Goal: Information Seeking & Learning: Learn about a topic

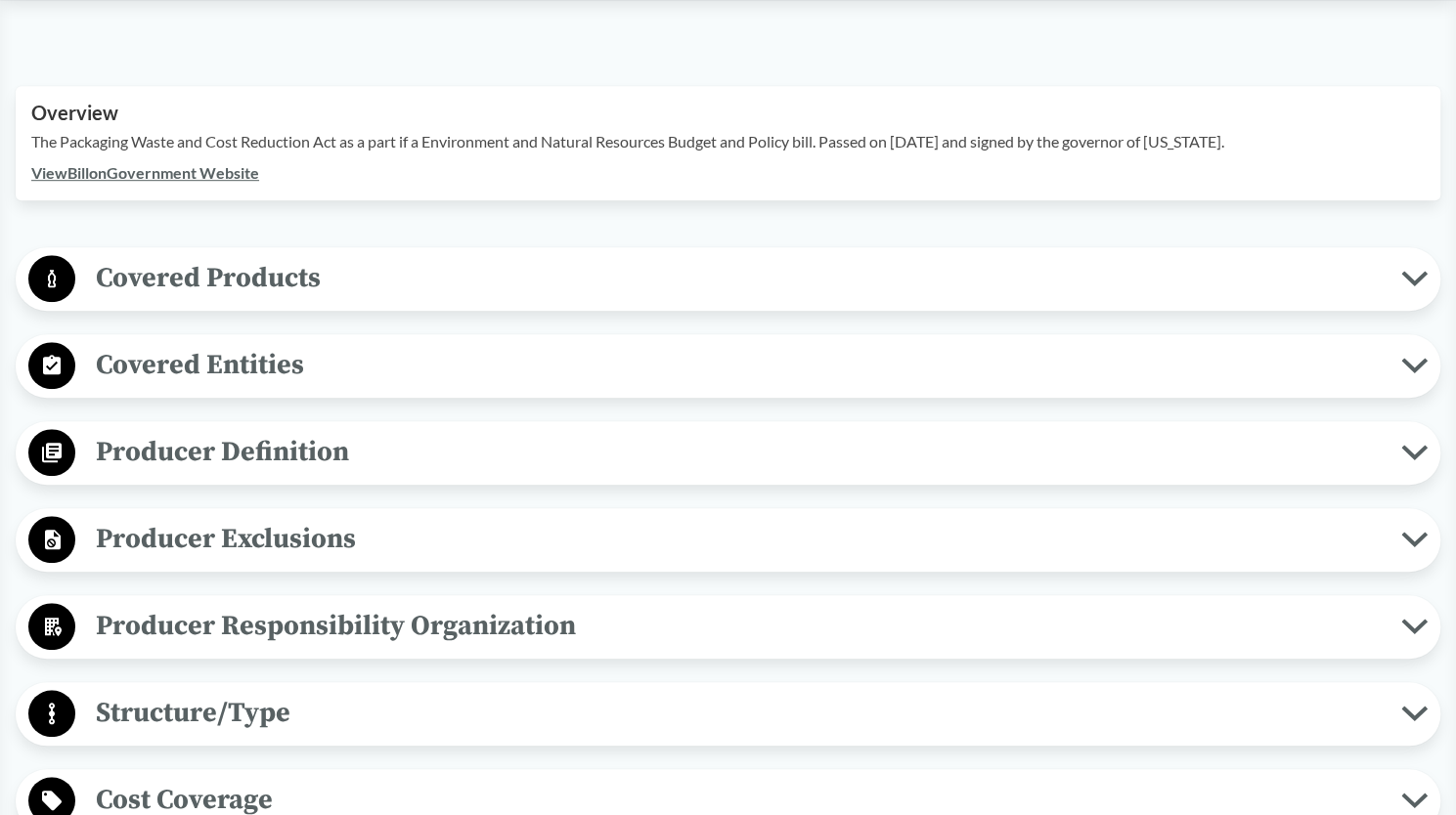
scroll to position [626, 0]
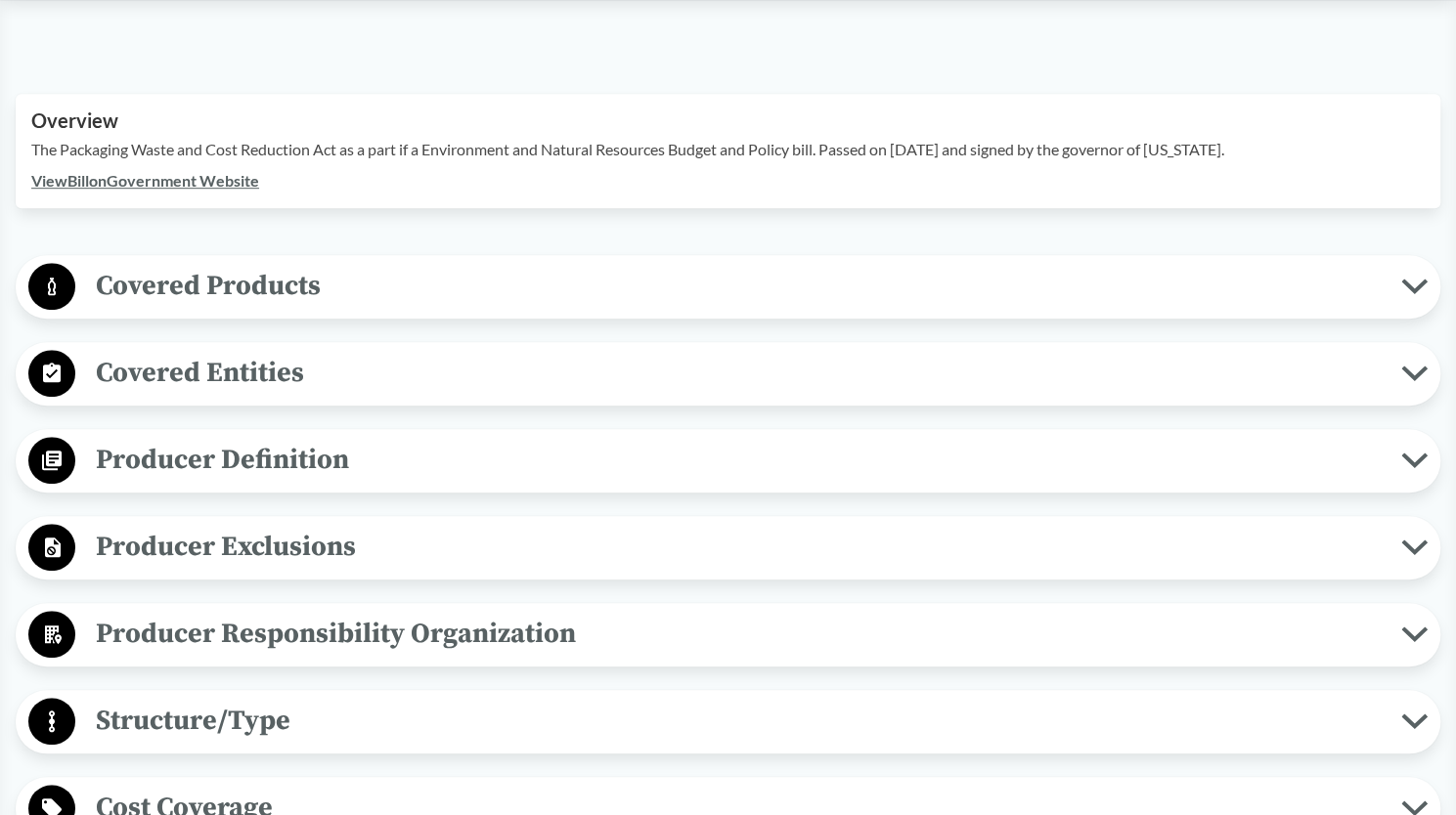
click at [1406, 369] on icon at bounding box center [1414, 374] width 21 height 10
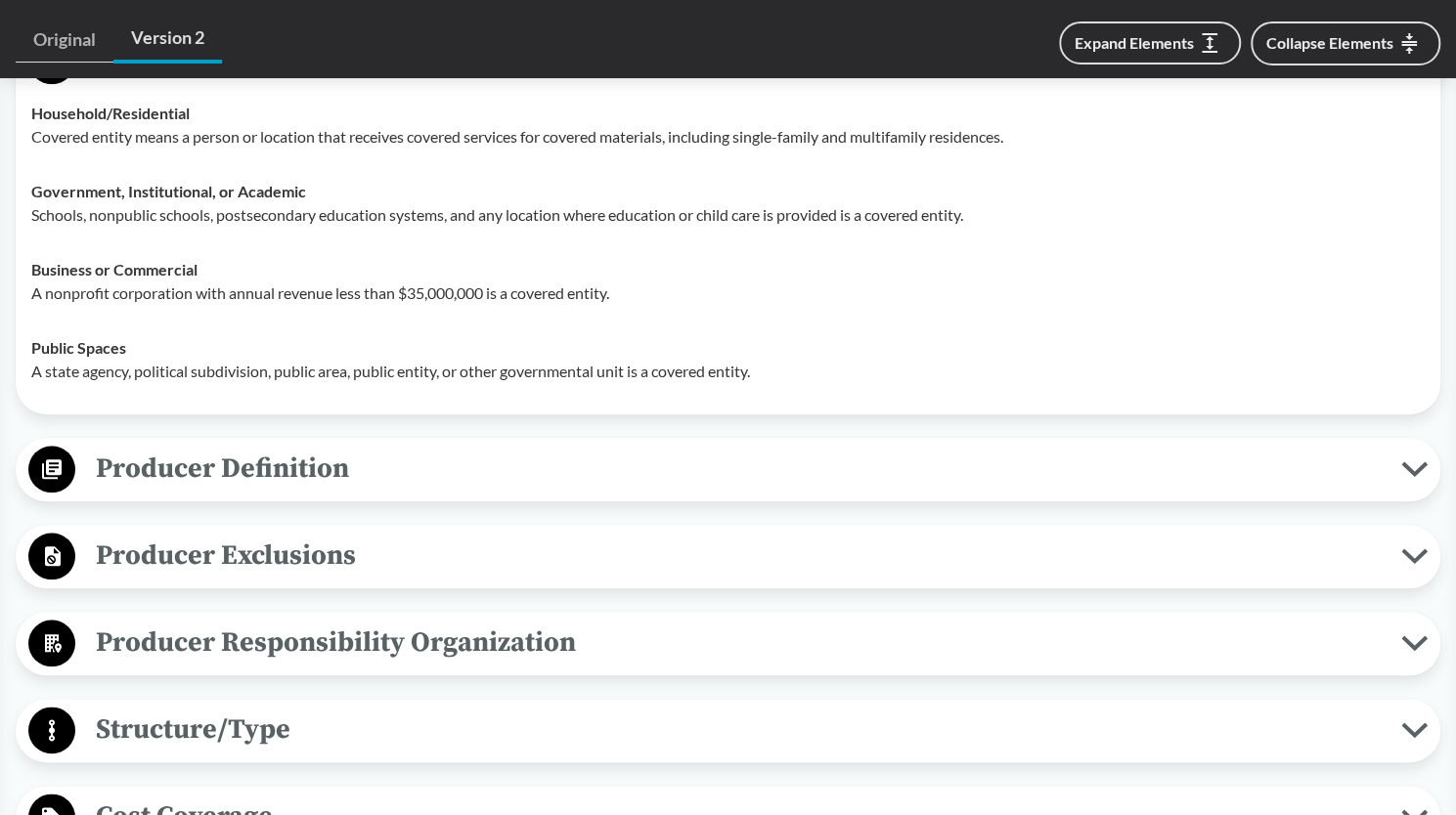
scroll to position [939, 0]
click at [819, 447] on span "Producer Definition" at bounding box center [738, 468] width 1326 height 44
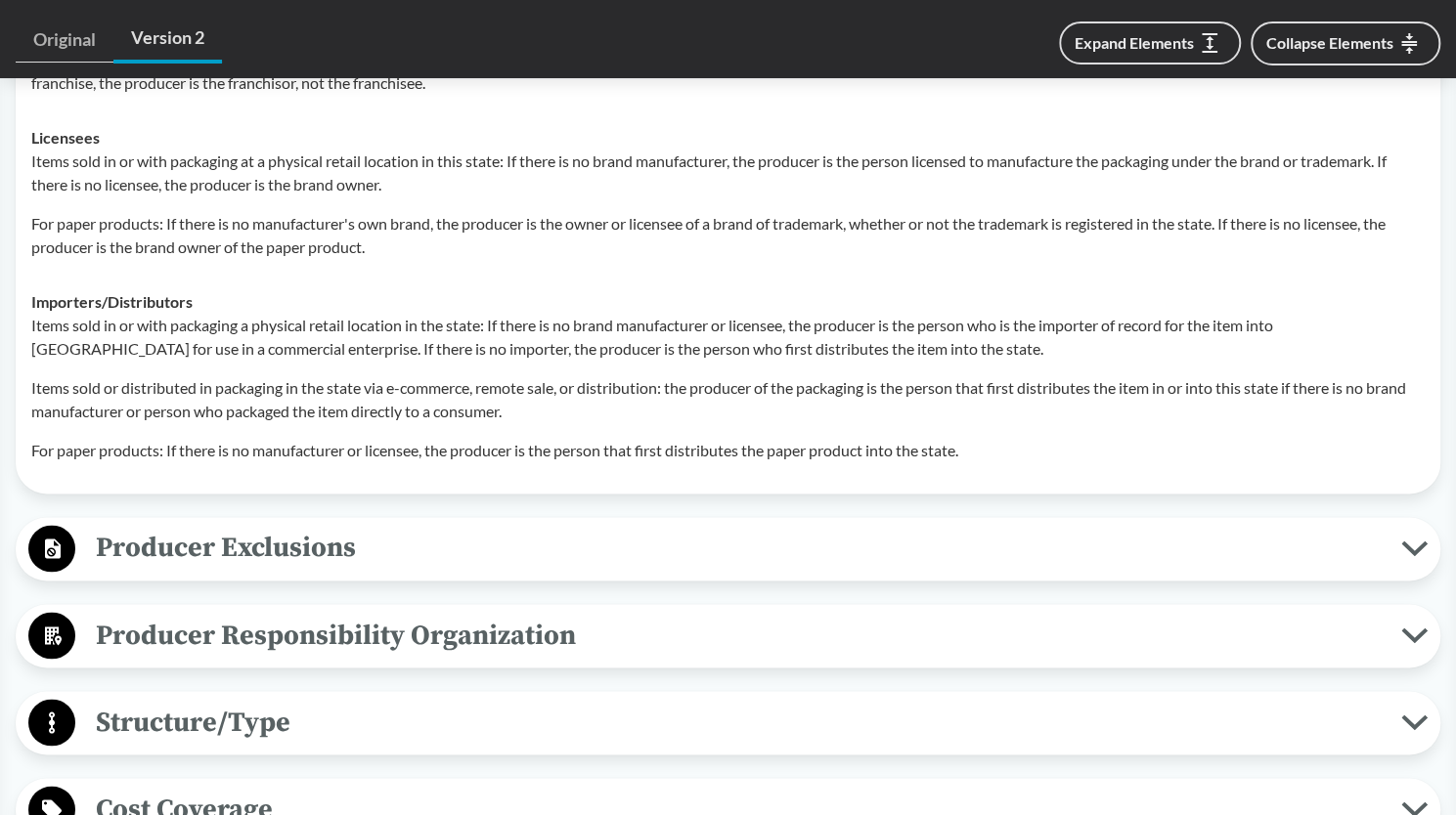
scroll to position [1611, 0]
click at [633, 535] on span "Producer Exclusions" at bounding box center [738, 549] width 1326 height 44
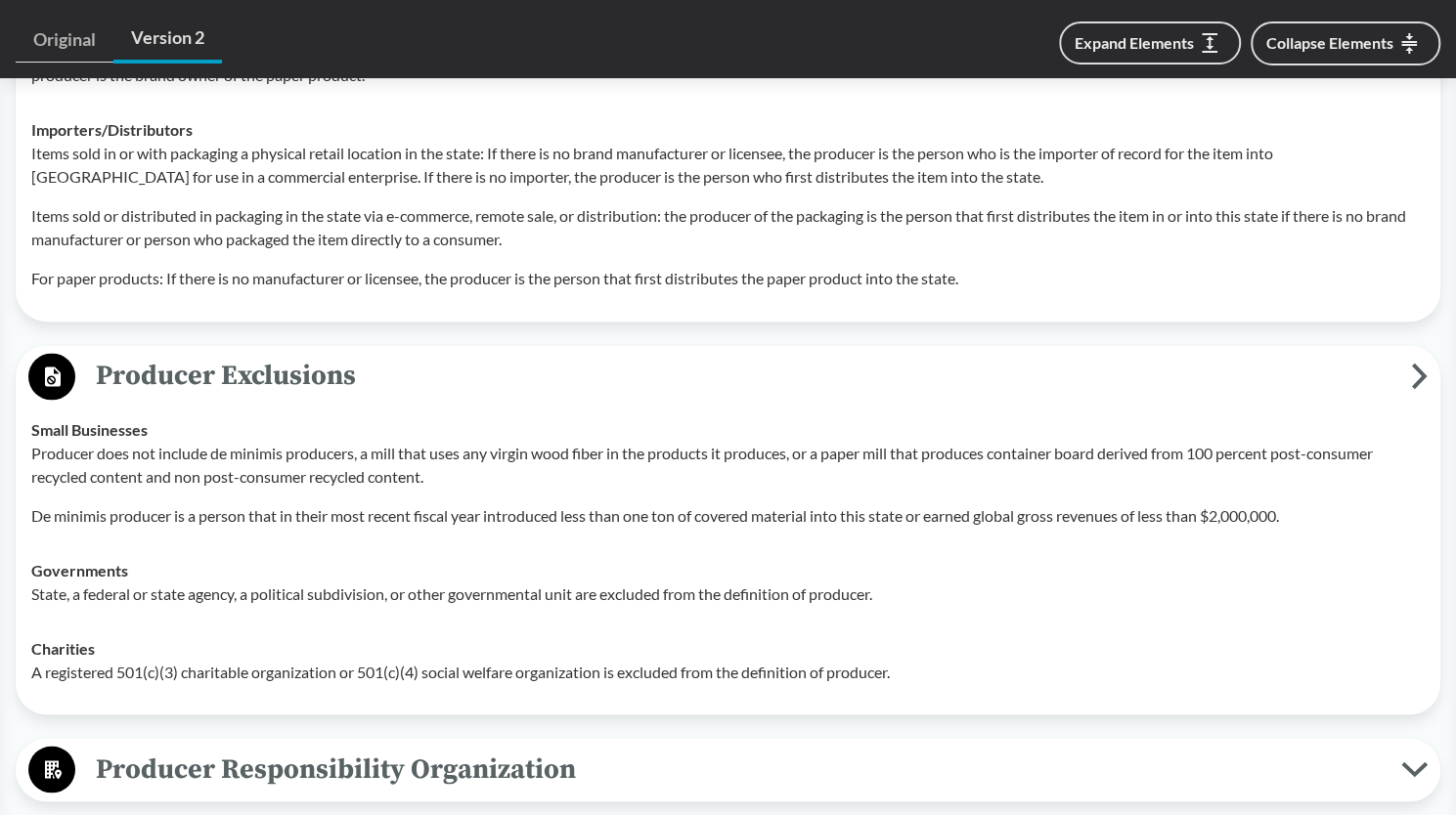
scroll to position [1788, 0]
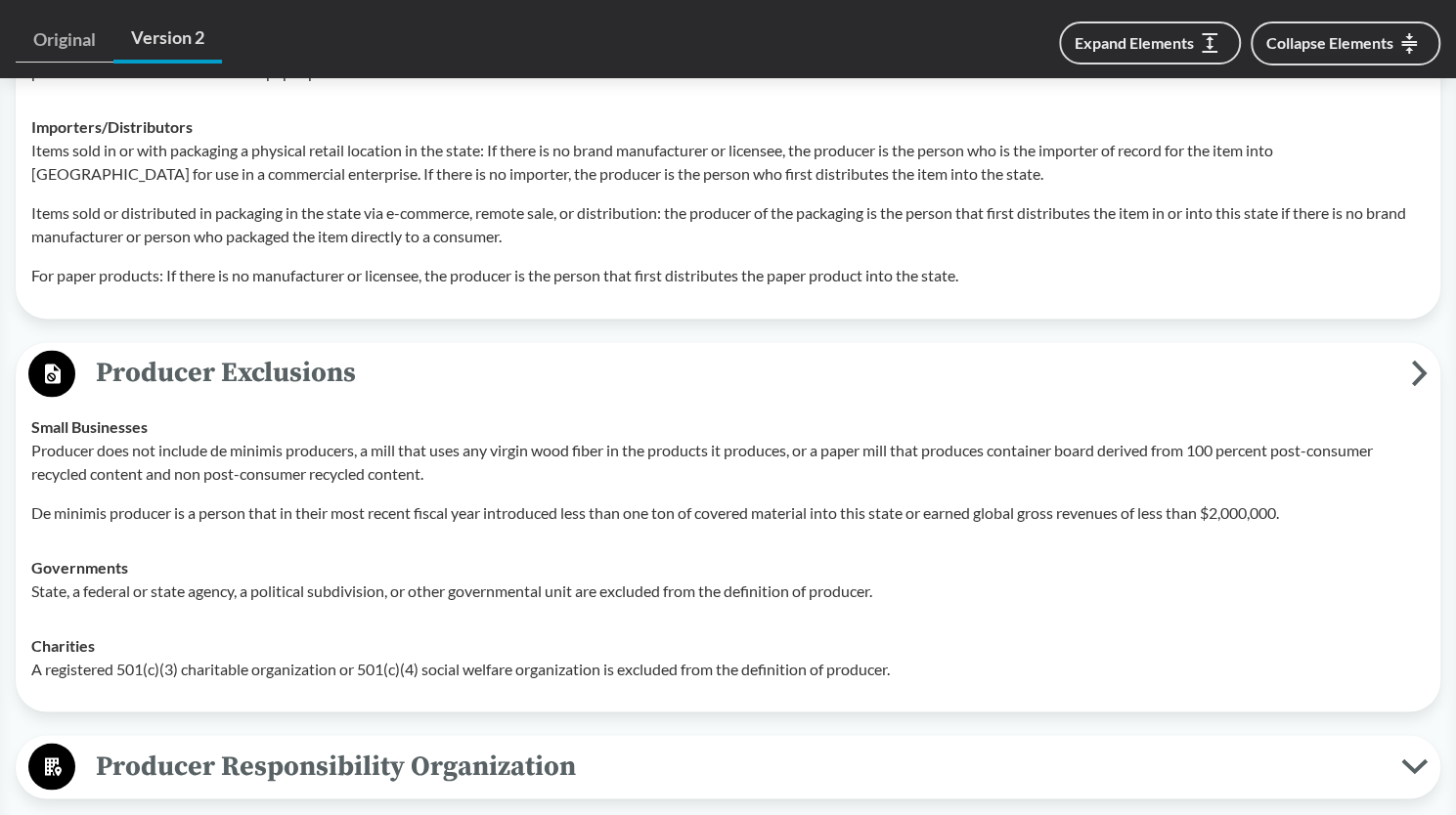
drag, startPoint x: 906, startPoint y: 641, endPoint x: 722, endPoint y: 572, distance: 196.5
drag, startPoint x: 722, startPoint y: 572, endPoint x: 902, endPoint y: 654, distance: 197.8
click at [902, 654] on td "Charities A registered 501(c)(3) charitable organization or 501(c)(4) social we…" at bounding box center [728, 656] width 1411 height 78
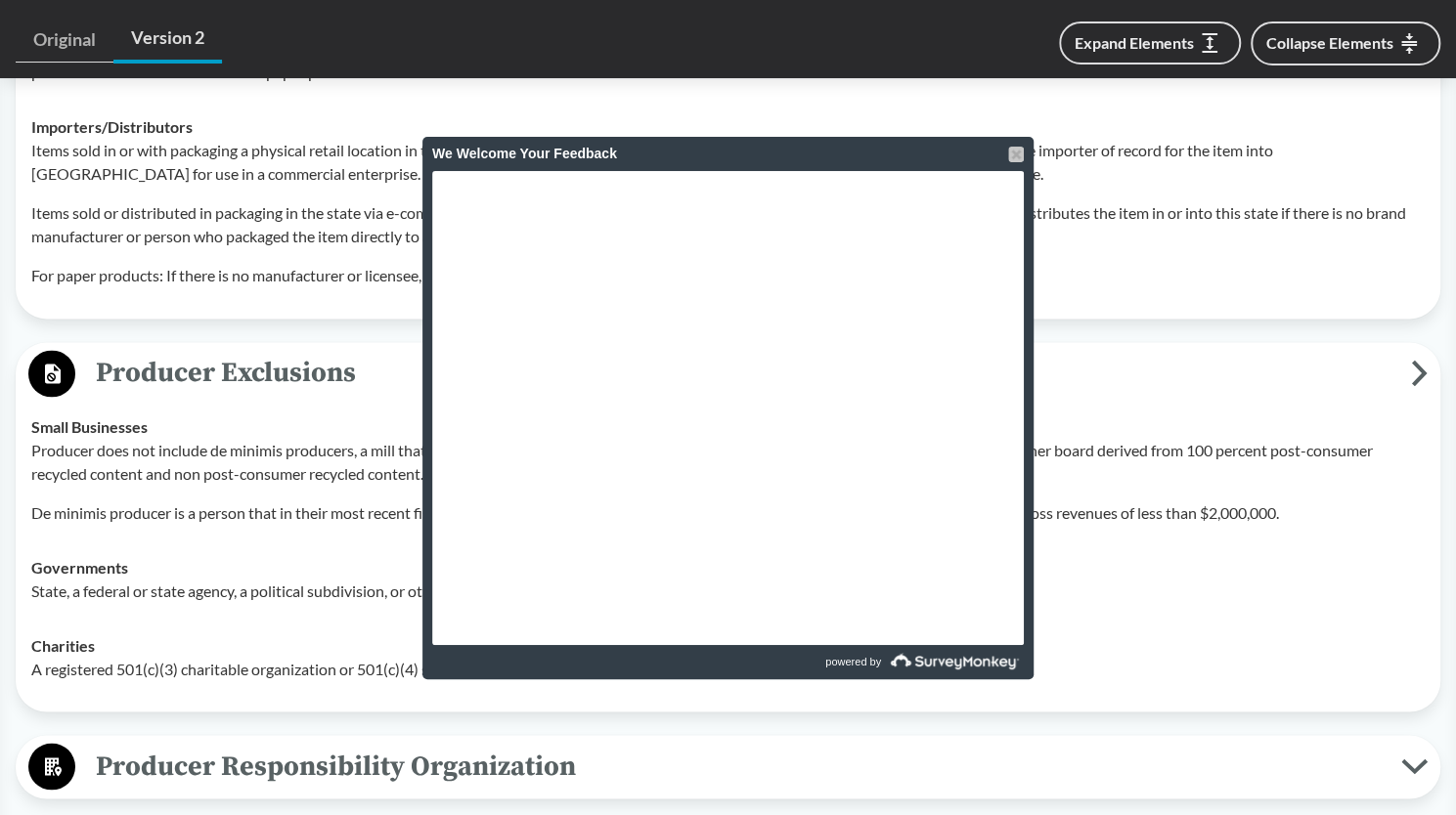
click at [1014, 148] on div at bounding box center [1016, 155] width 16 height 16
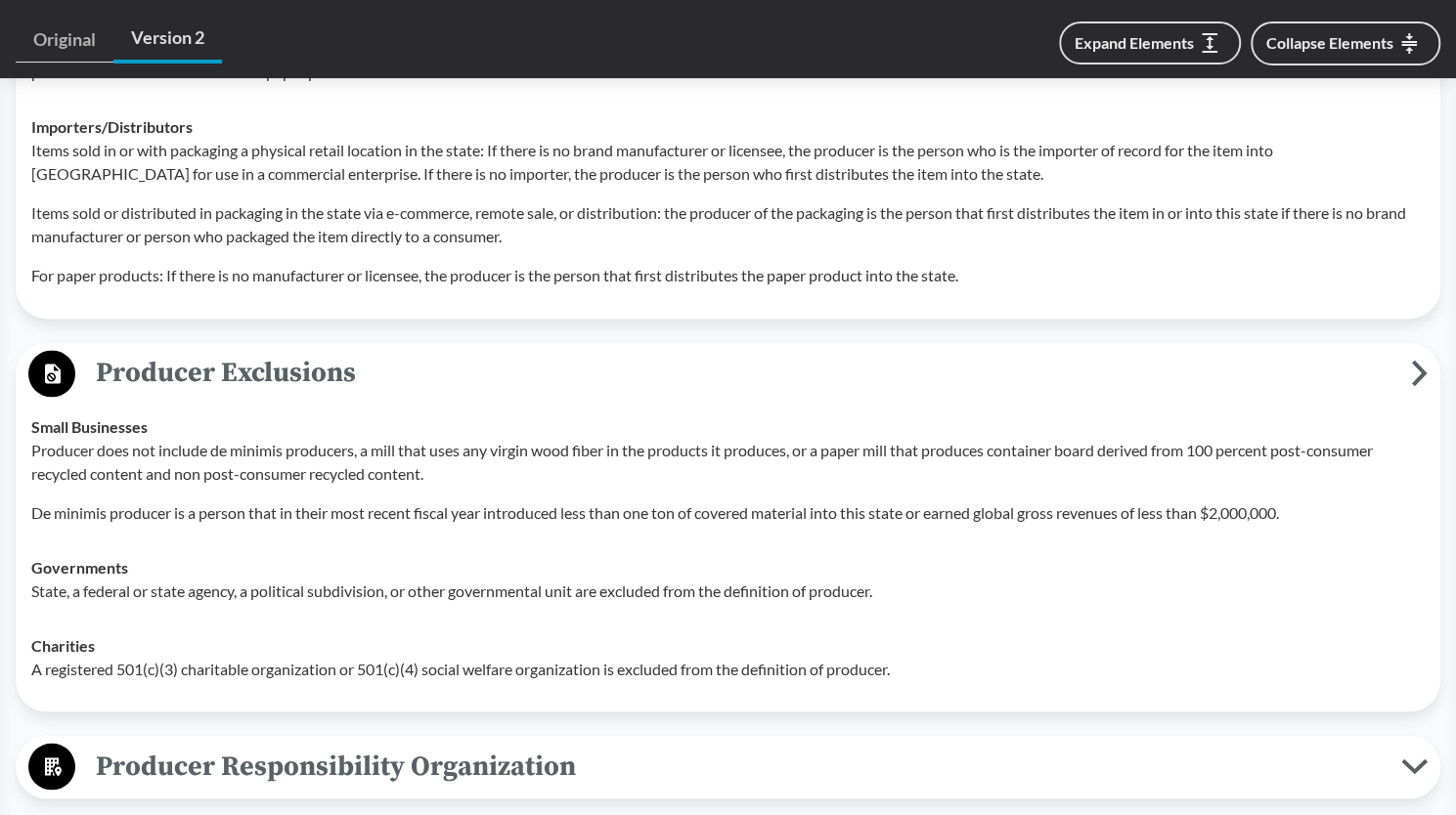
click at [814, 500] on p "De minimis producer is a person that in their most recent fiscal year introduce…" at bounding box center [728, 512] width 1393 height 24
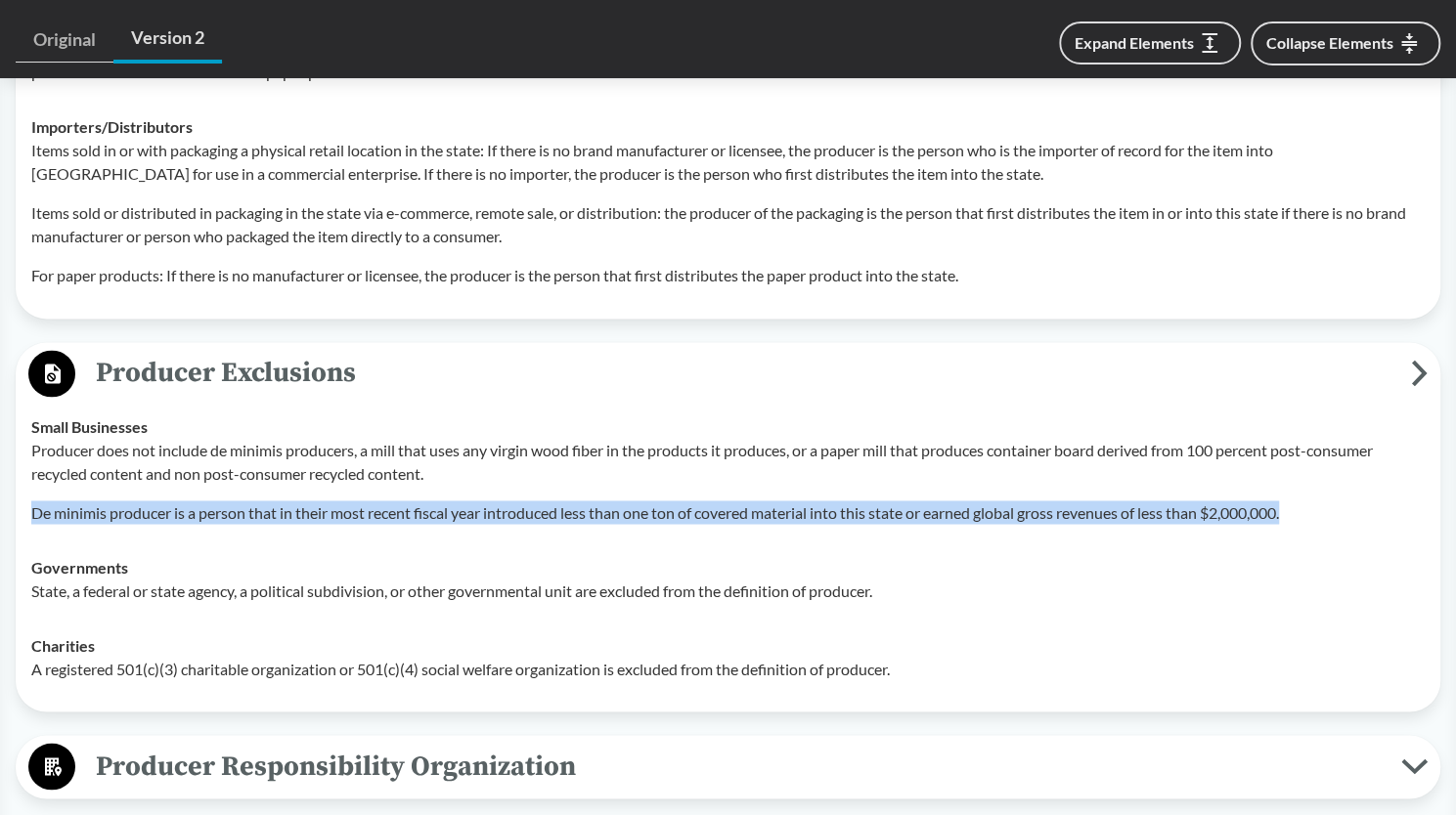
click at [814, 500] on p "De minimis producer is a person that in their most recent fiscal year introduce…" at bounding box center [728, 512] width 1393 height 24
copy p "De minimis producer is a person that in their most recent fiscal year introduce…"
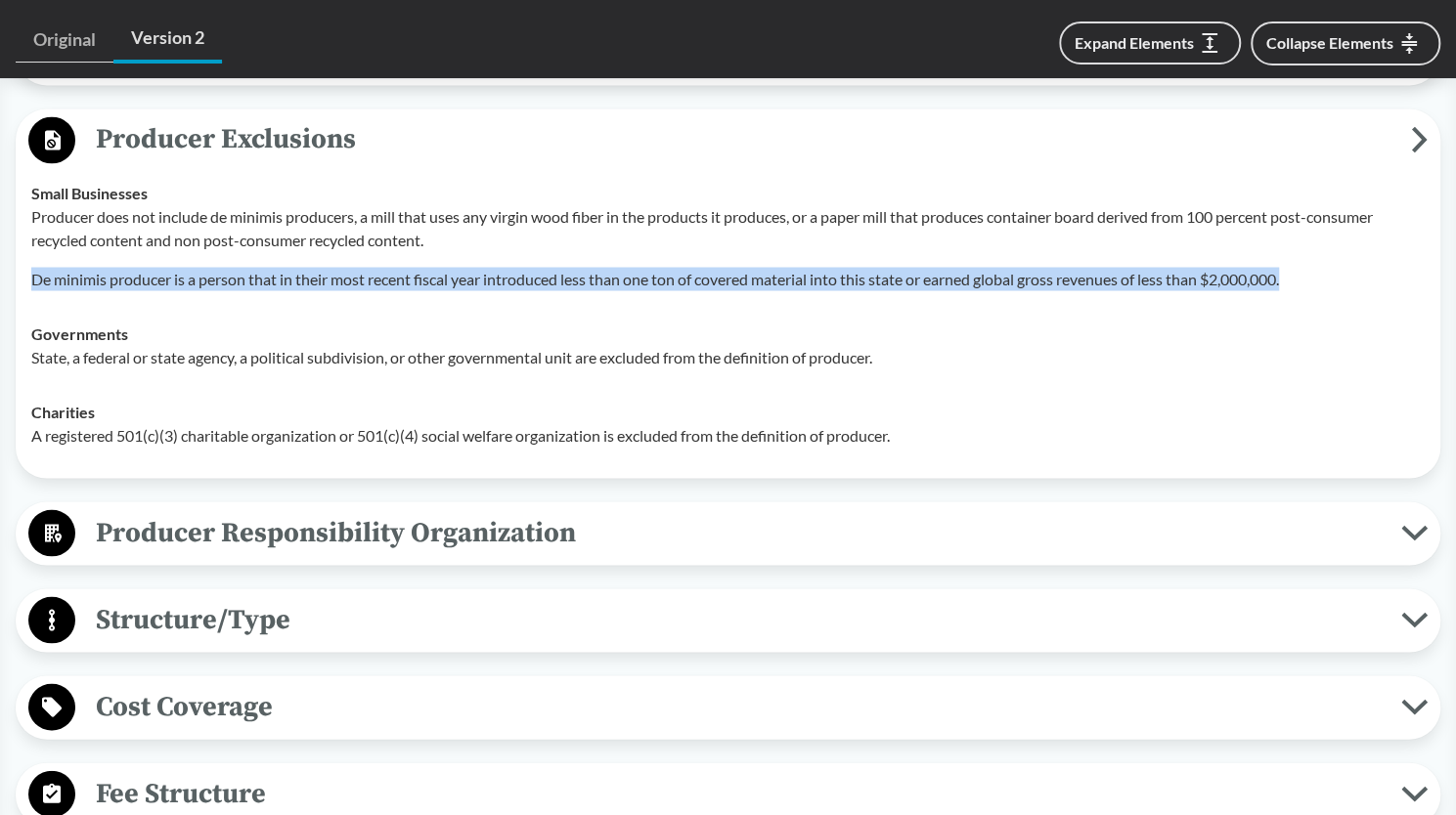
scroll to position [2022, 0]
click at [667, 509] on span "Producer Responsibility Organization" at bounding box center [738, 531] width 1326 height 44
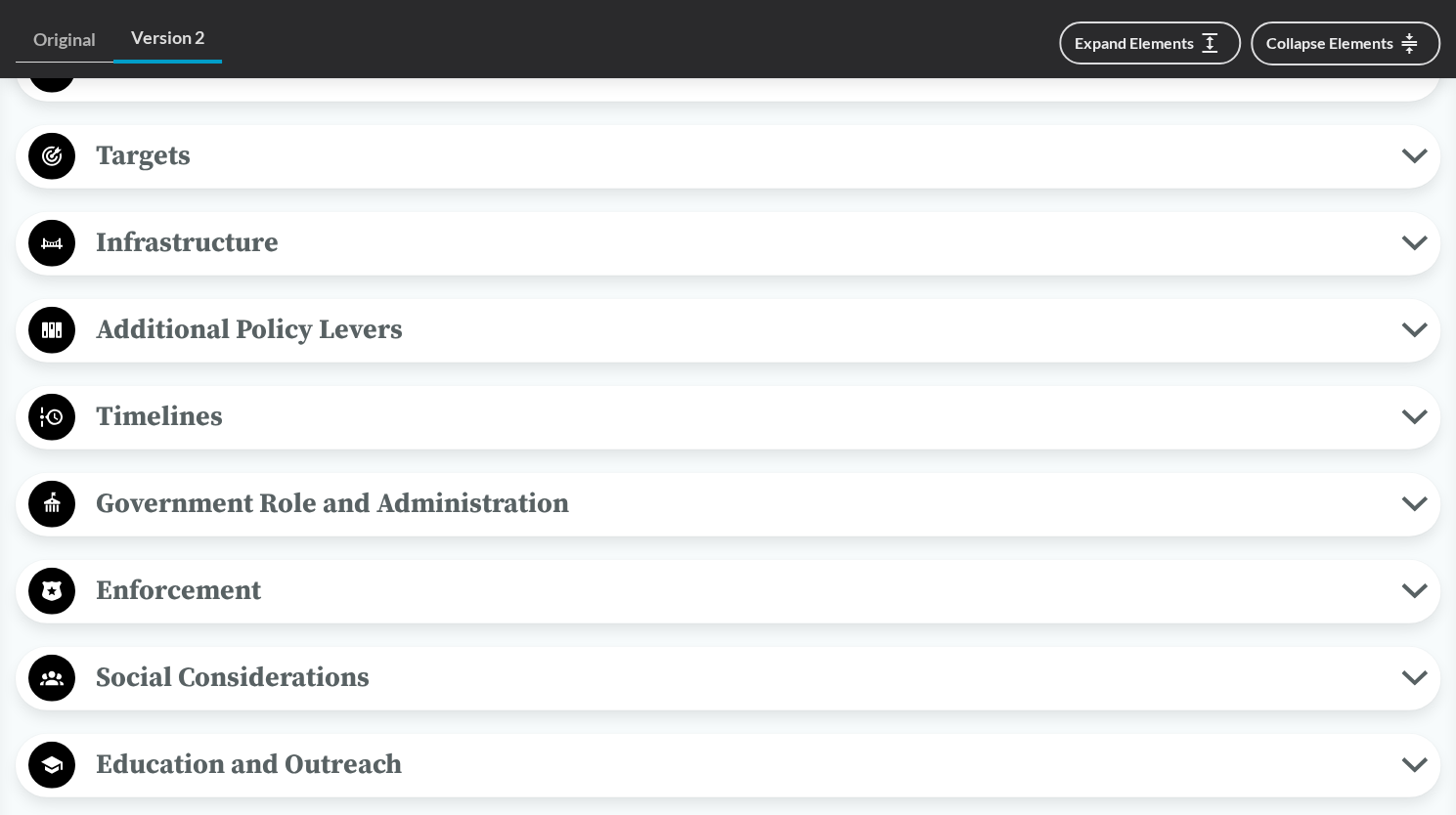
scroll to position [3000, 0]
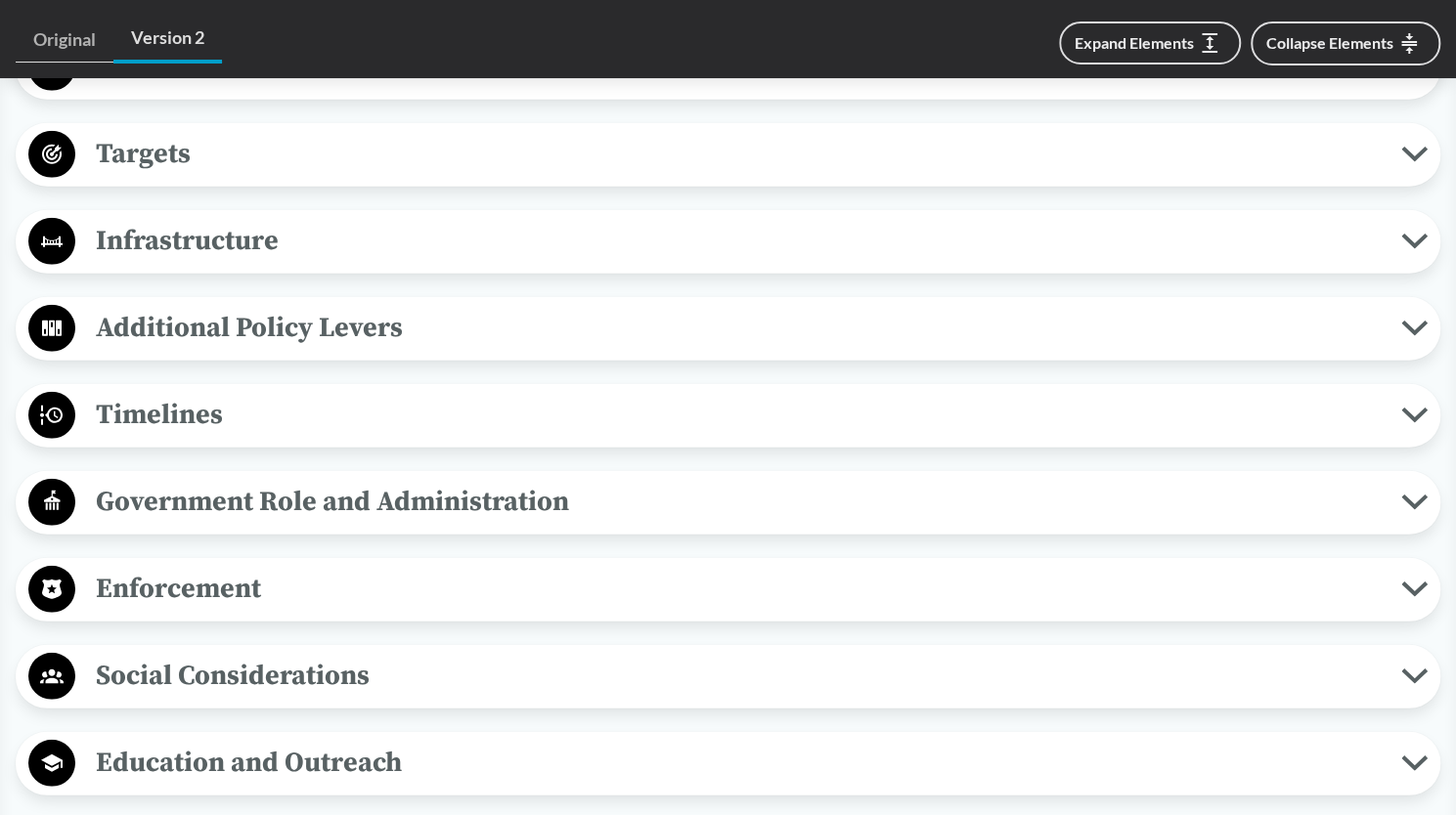
click at [768, 396] on span "Timelines" at bounding box center [738, 414] width 1326 height 44
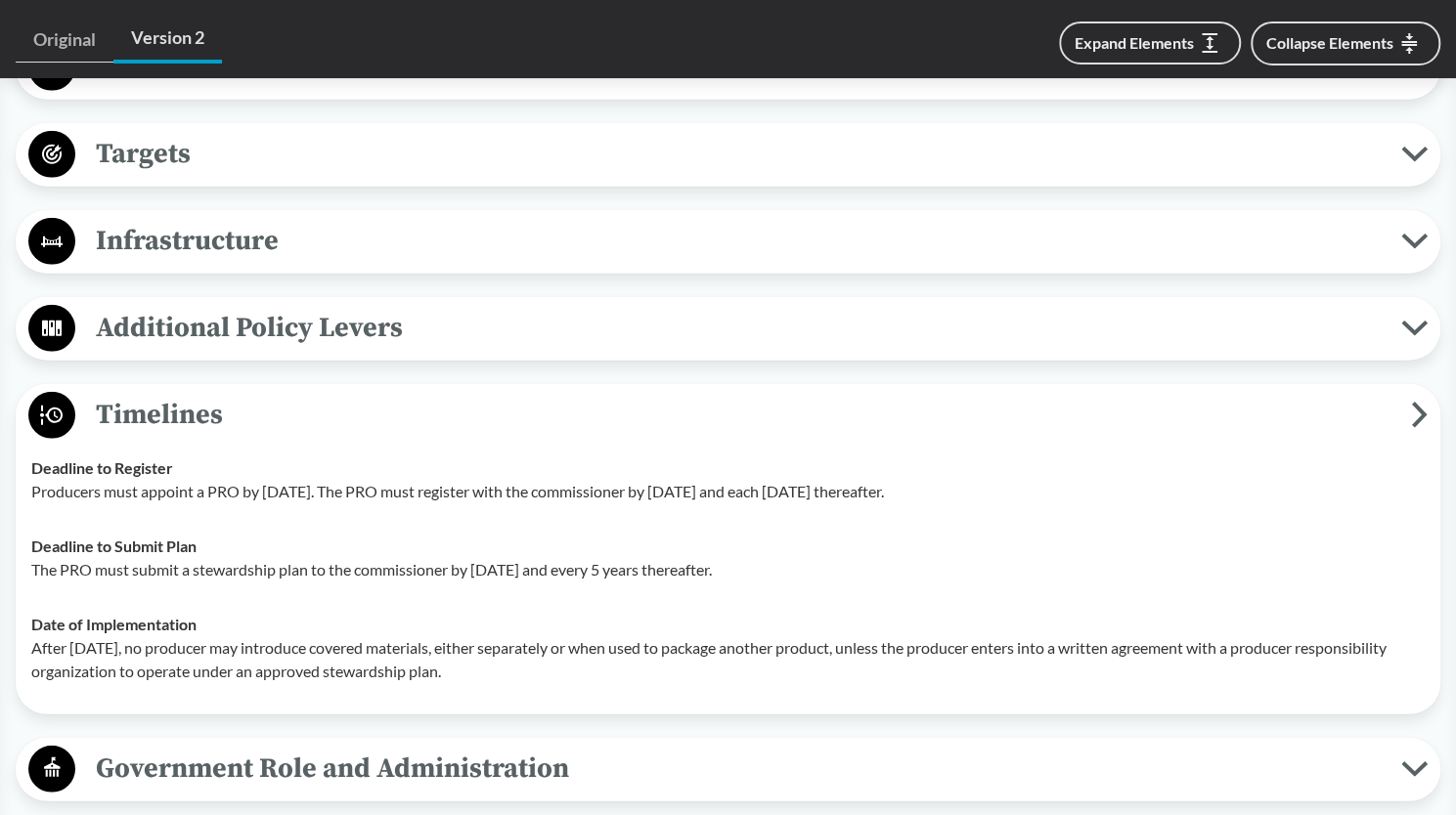
drag, startPoint x: 542, startPoint y: 638, endPoint x: 30, endPoint y: 424, distance: 554.9
click at [30, 441] on tbody "Deadline to Register Producers must appoint a PRO by [DATE]. The PRO must regis…" at bounding box center [728, 570] width 1411 height 259
copy tbody "Deadline to Register Producers must appoint a PRO by [DATE]. The PRO must regis…"
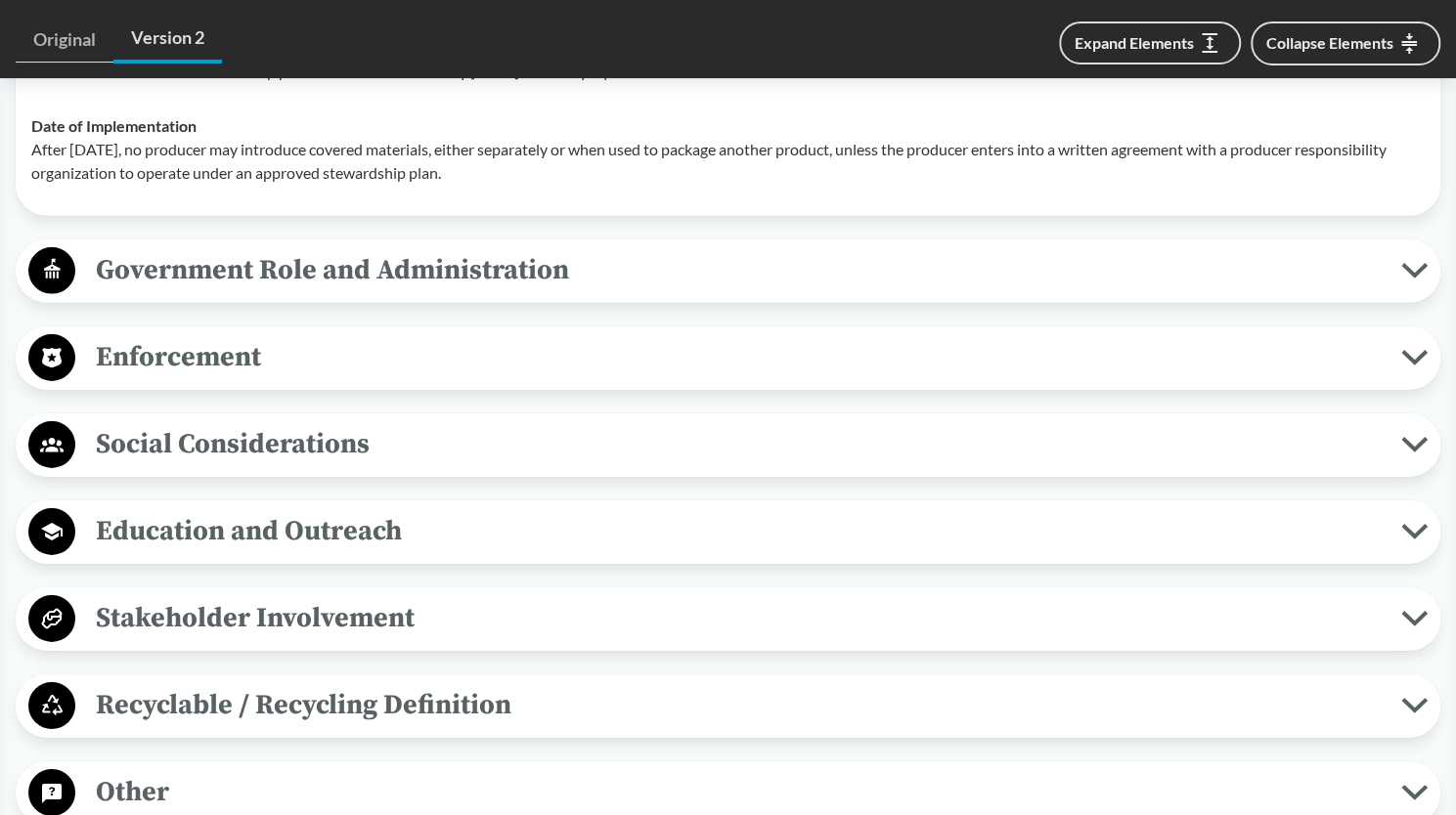
scroll to position [3506, 0]
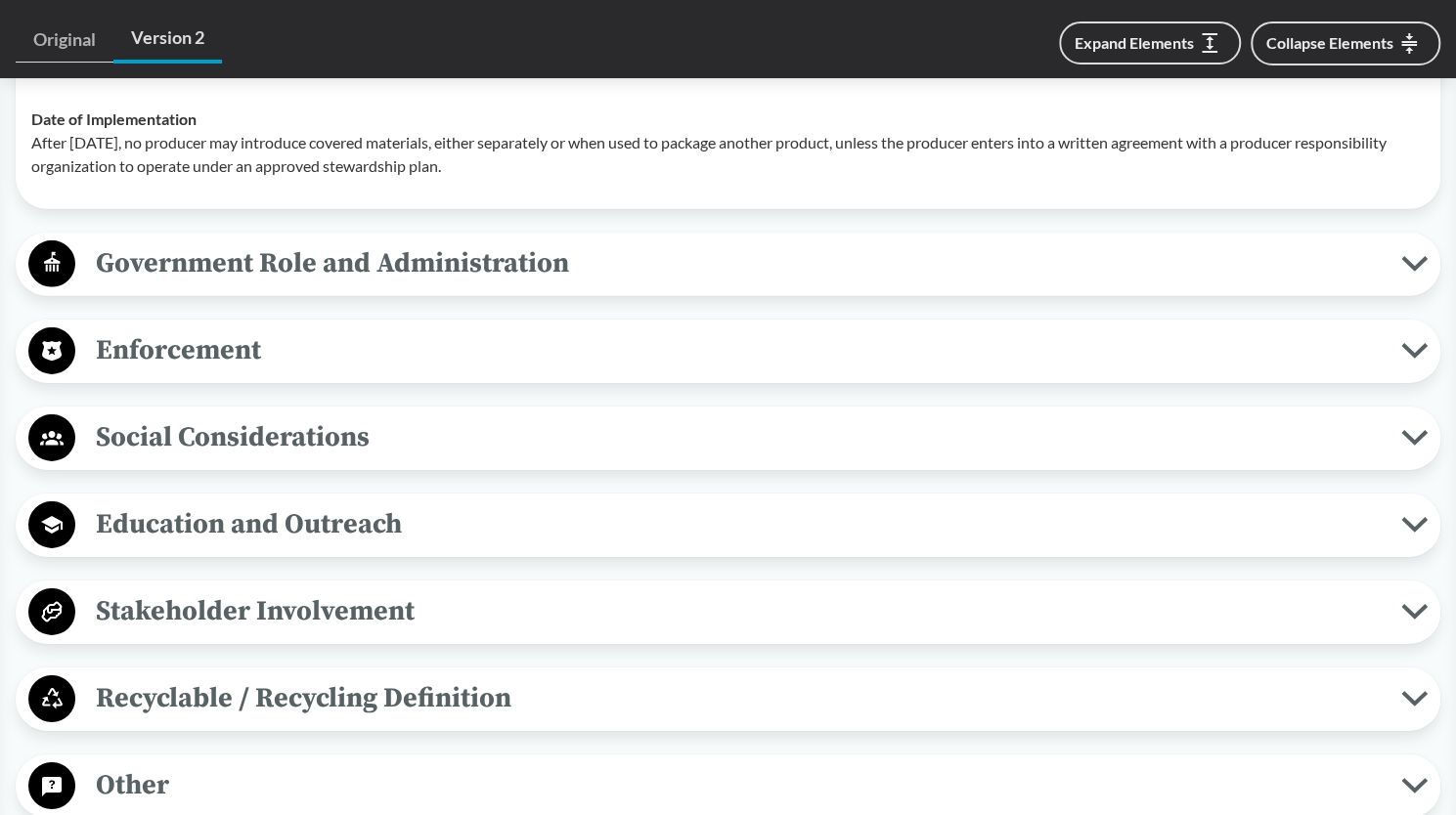
click at [575, 329] on span "Enforcement" at bounding box center [738, 350] width 1326 height 44
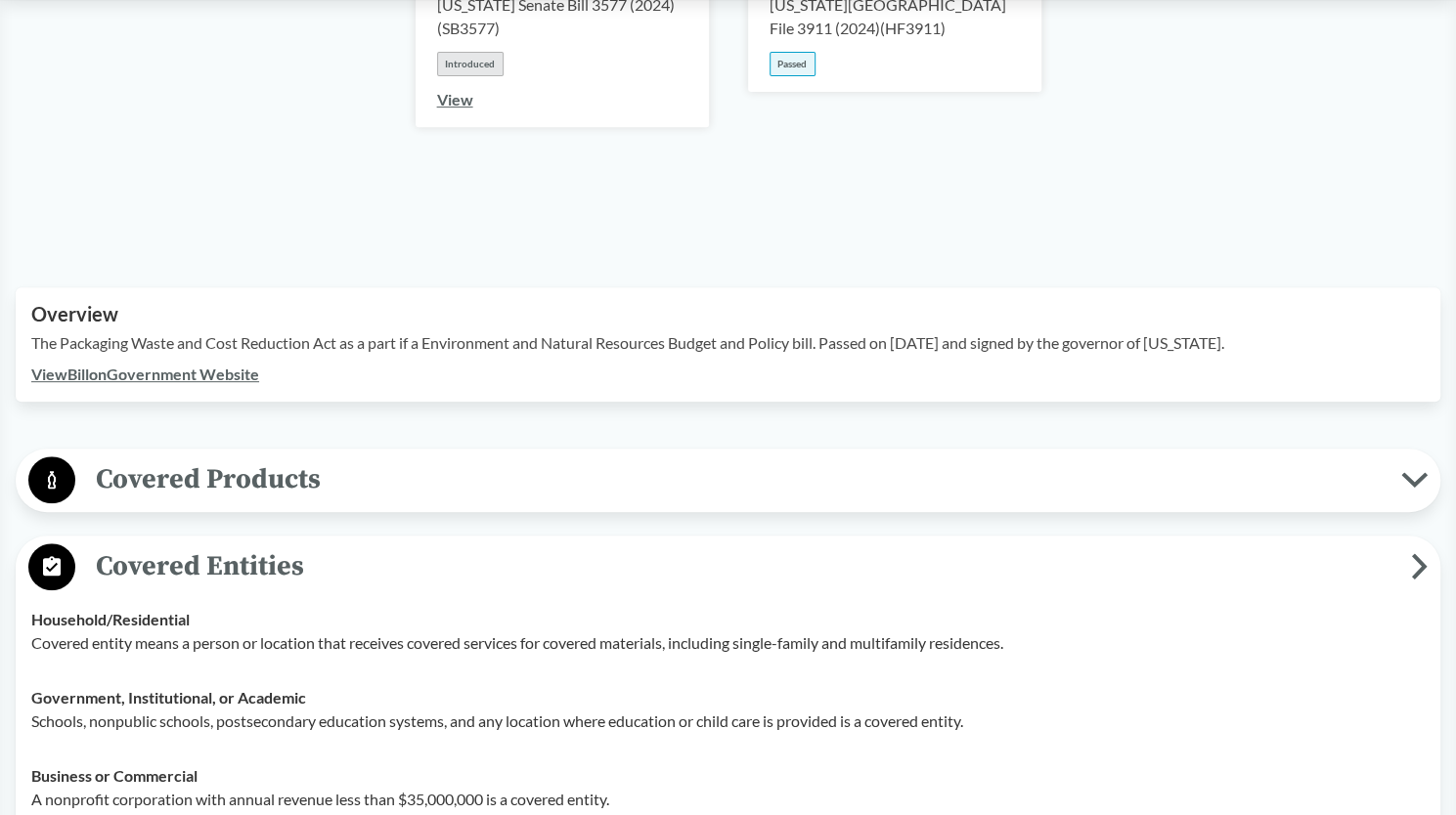
scroll to position [435, 0]
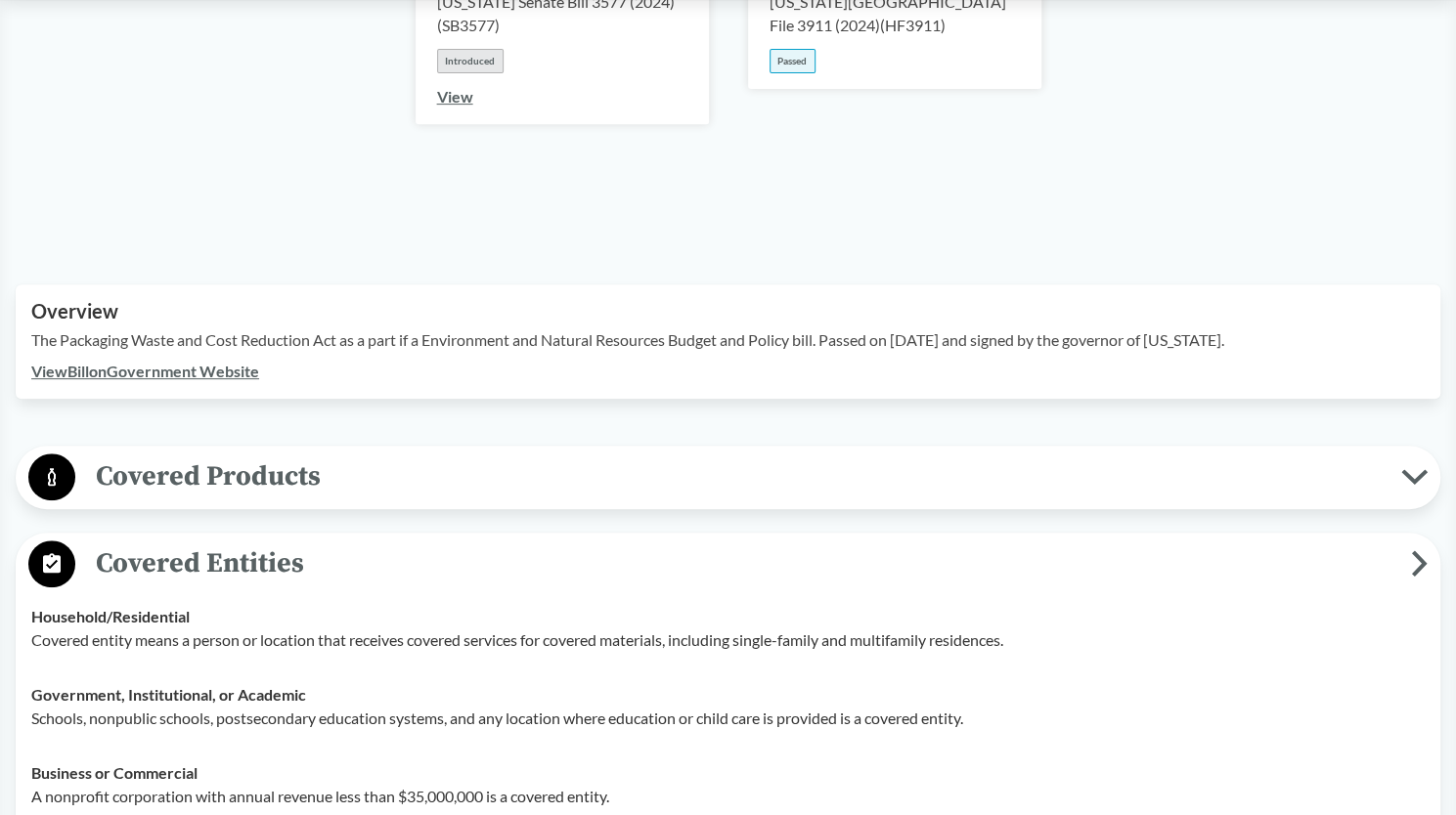
click at [508, 455] on span "Covered Products" at bounding box center [738, 477] width 1326 height 44
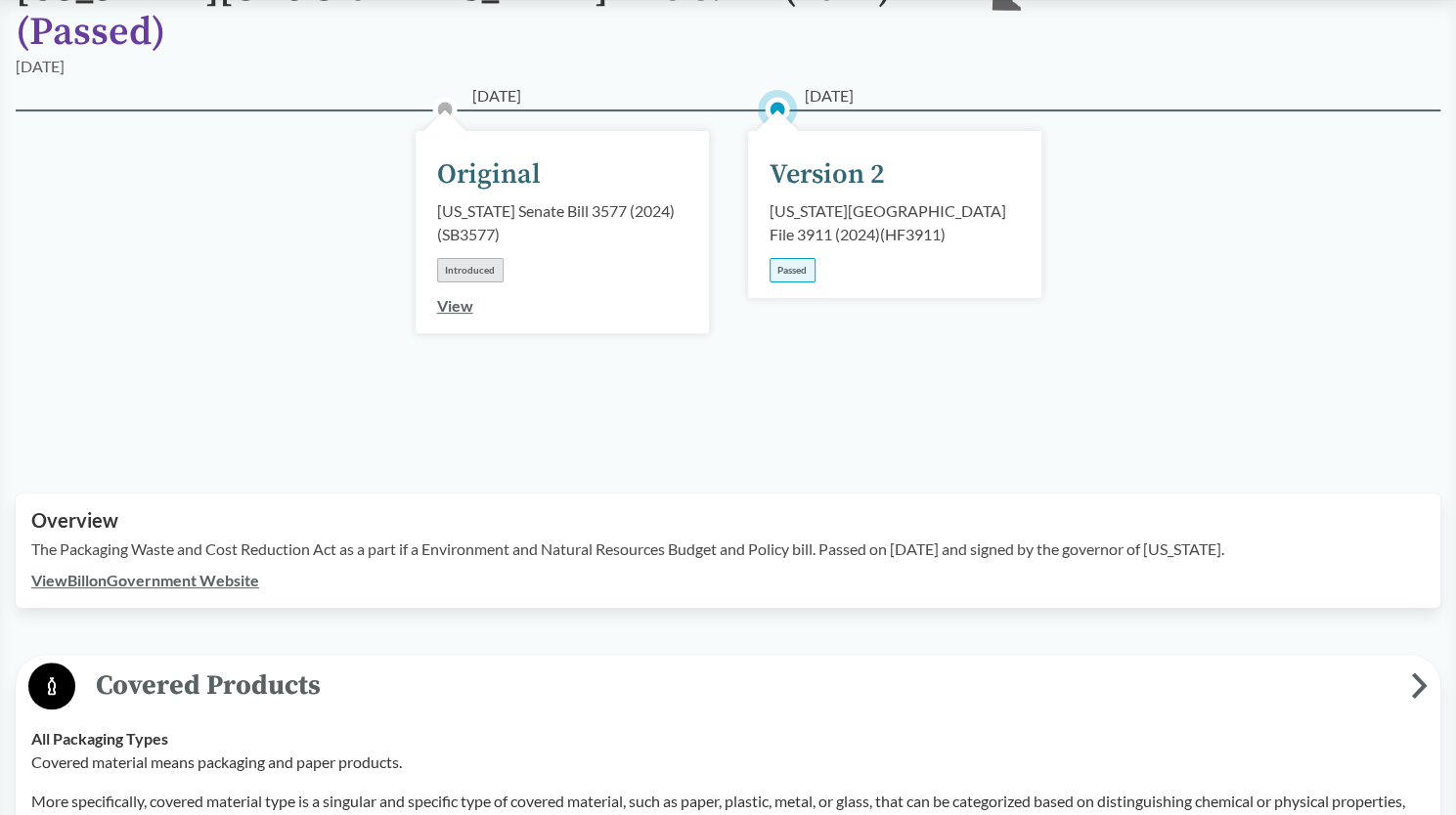
scroll to position [227, 0]
click at [191, 570] on link "View Bill on Government Website" at bounding box center [145, 579] width 228 height 19
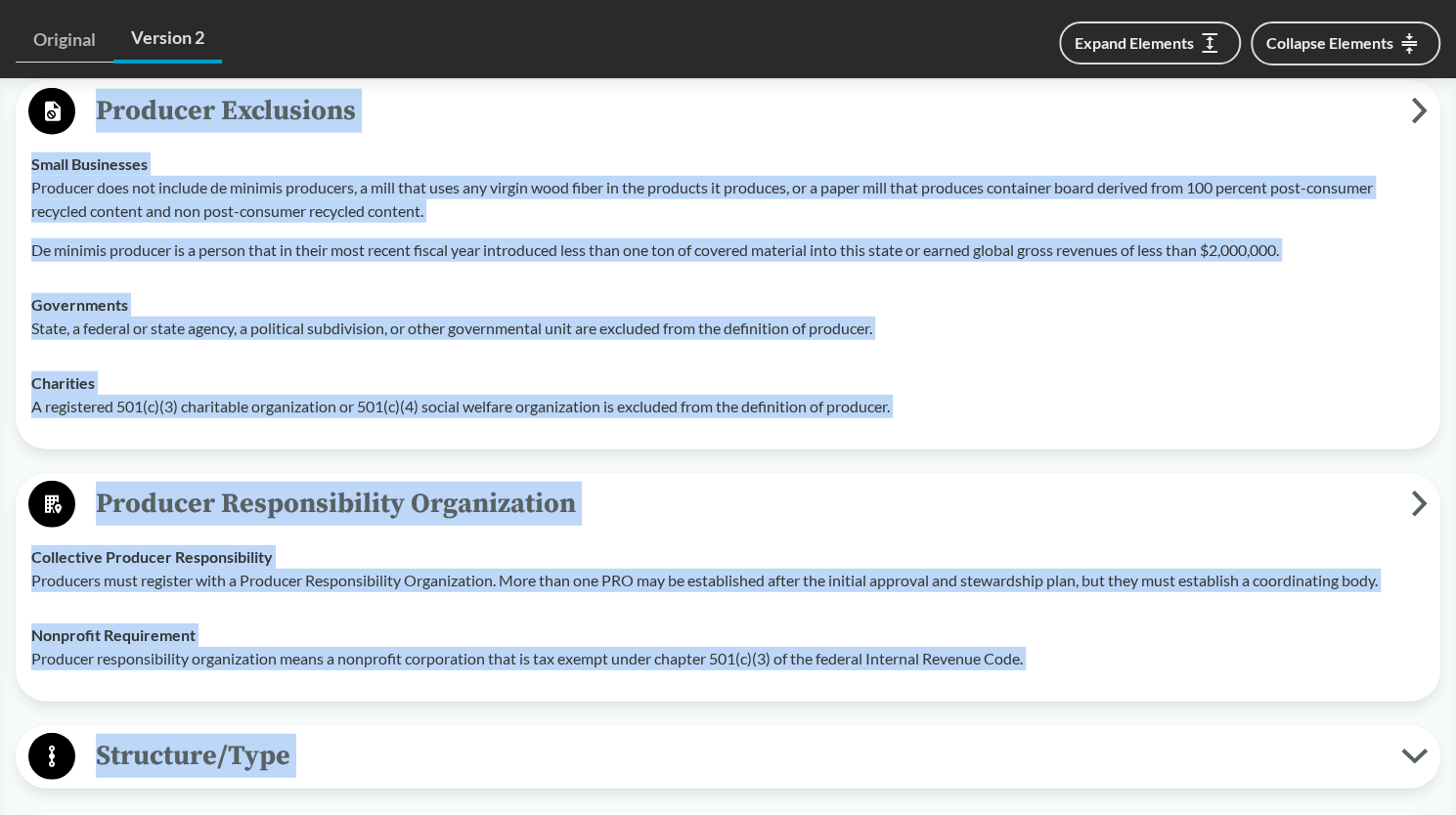
scroll to position [3421, 0]
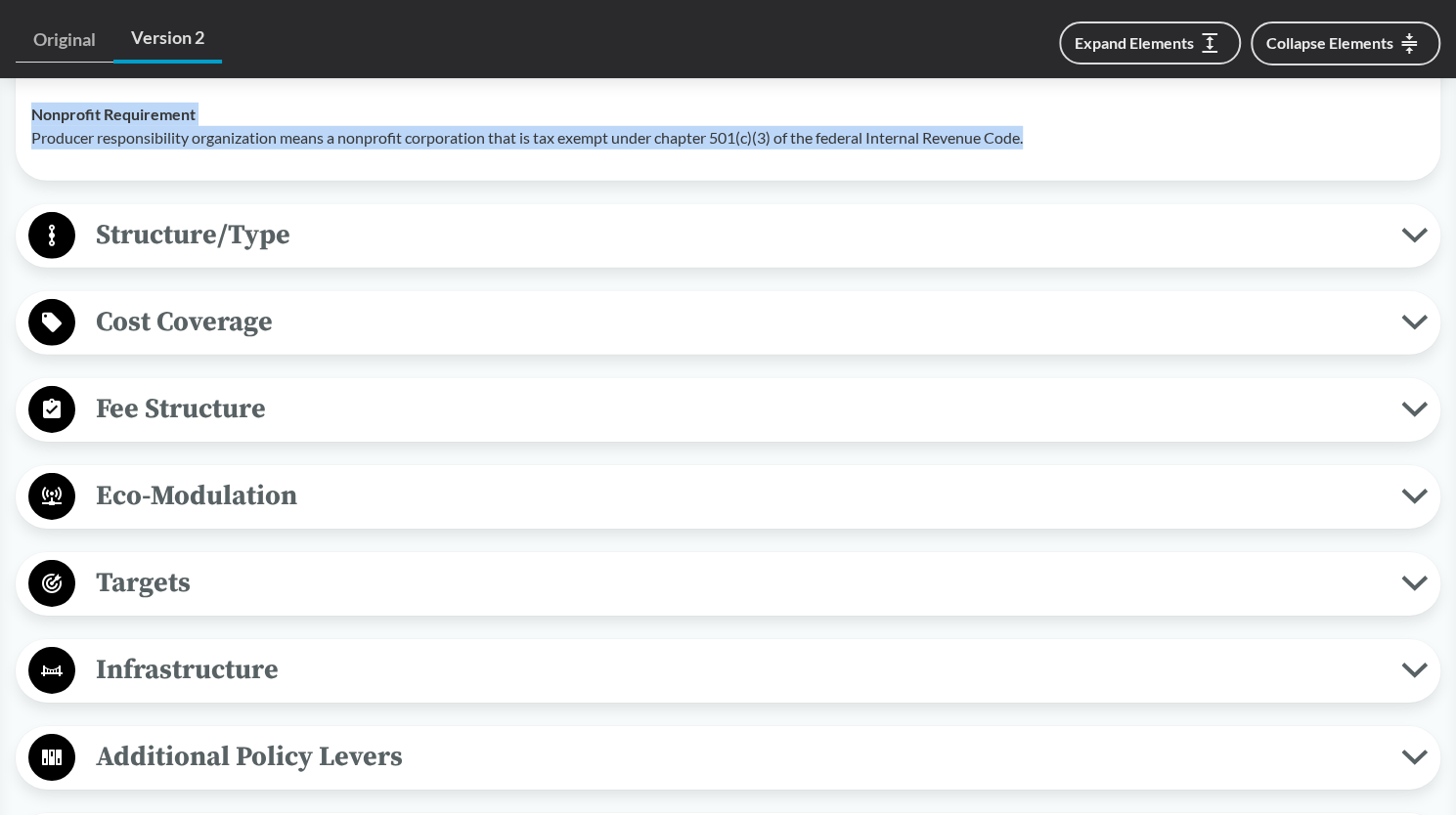
drag, startPoint x: 36, startPoint y: 222, endPoint x: 1046, endPoint y: 120, distance: 1015.1
copy div "All Packaging Types Covered material means packaging and paper products. More s…"
